Goal: Information Seeking & Learning: Learn about a topic

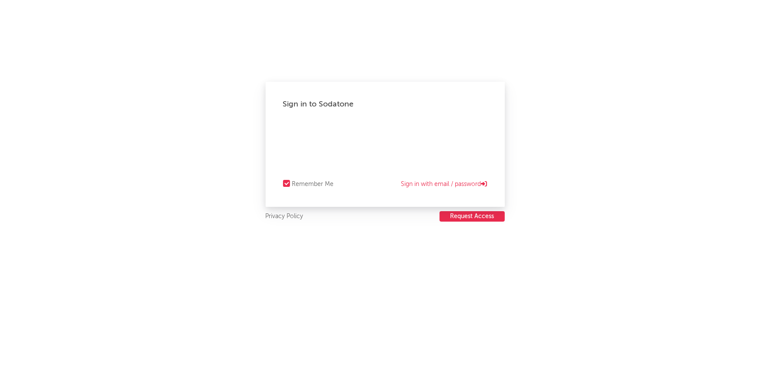
select select "recorded_music"
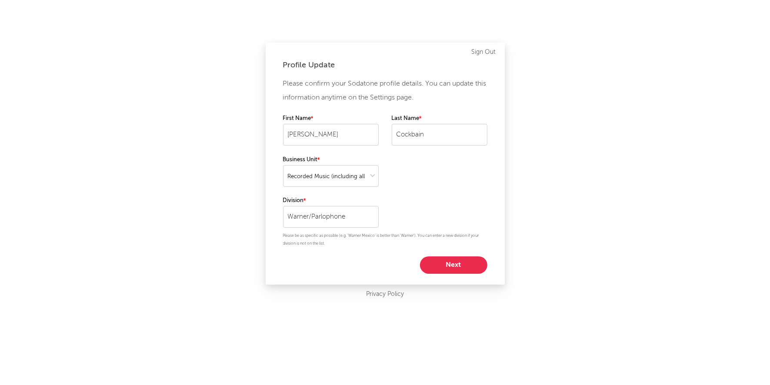
click at [455, 262] on button "Next" at bounding box center [453, 264] width 67 height 17
select select "marketing"
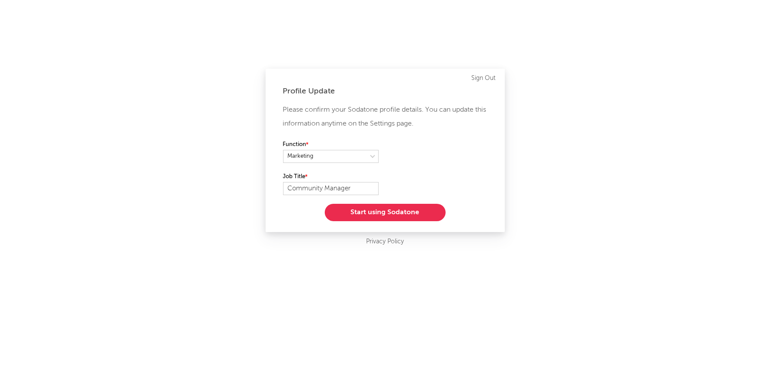
click at [396, 212] on button "Start using Sodatone" at bounding box center [385, 212] width 121 height 17
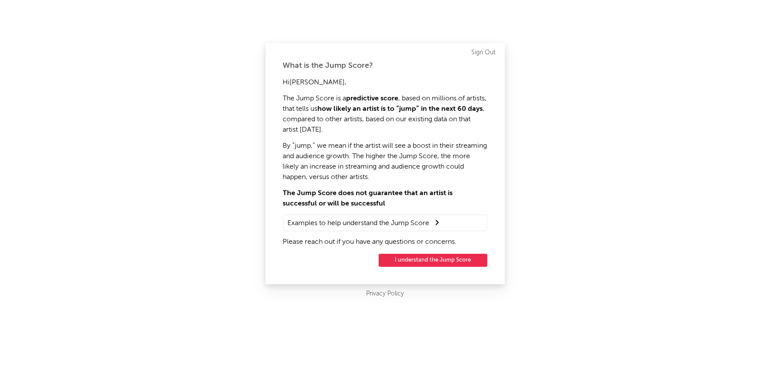
click at [428, 262] on button "I understand the Jump Score" at bounding box center [433, 260] width 109 height 13
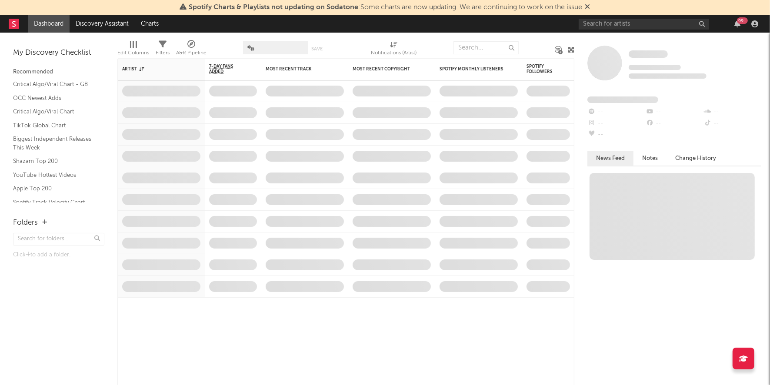
click at [608, 8] on div "Spotify Charts & Playlists not updating on Sodatone : Some charts are now updat…" at bounding box center [385, 7] width 770 height 15
click at [607, 23] on input "text" at bounding box center [643, 24] width 130 height 11
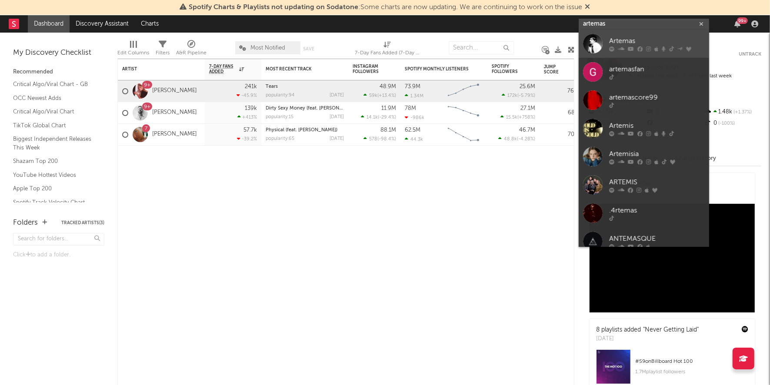
type input "artemas"
click at [636, 40] on div "Artemas" at bounding box center [657, 41] width 96 height 10
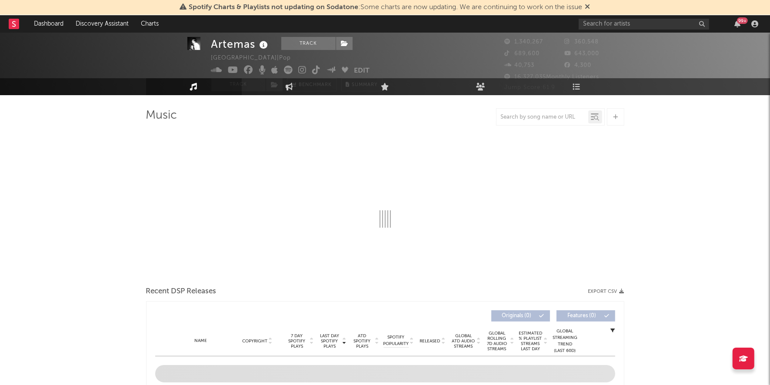
select select "6m"
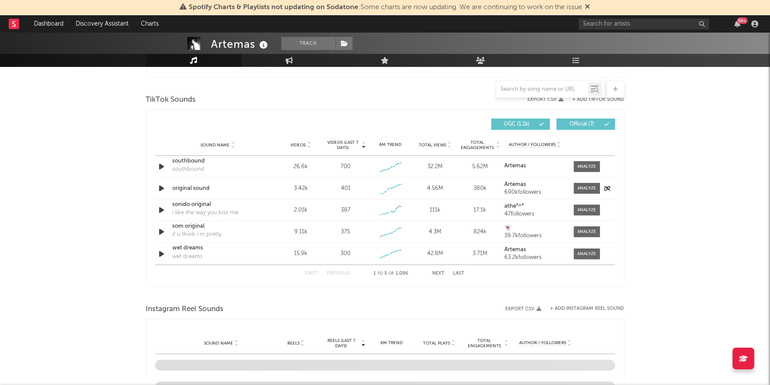
scroll to position [567, 0]
click at [191, 189] on div "original sound" at bounding box center [218, 189] width 91 height 9
